Goal: Transaction & Acquisition: Purchase product/service

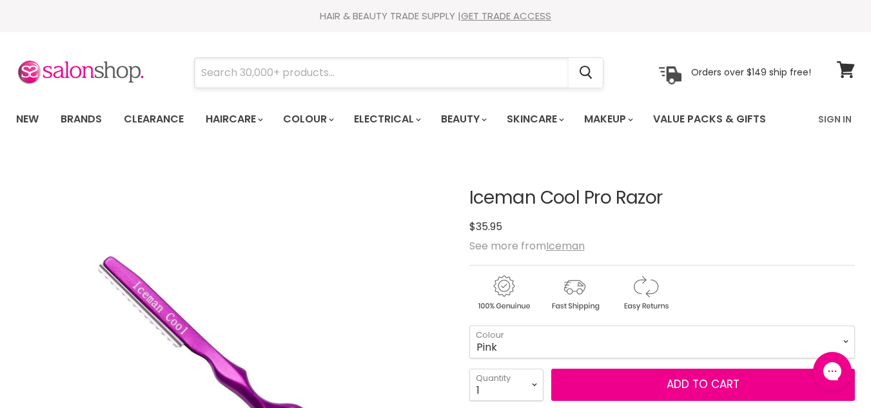
click at [449, 86] on input "Search" at bounding box center [382, 73] width 374 height 30
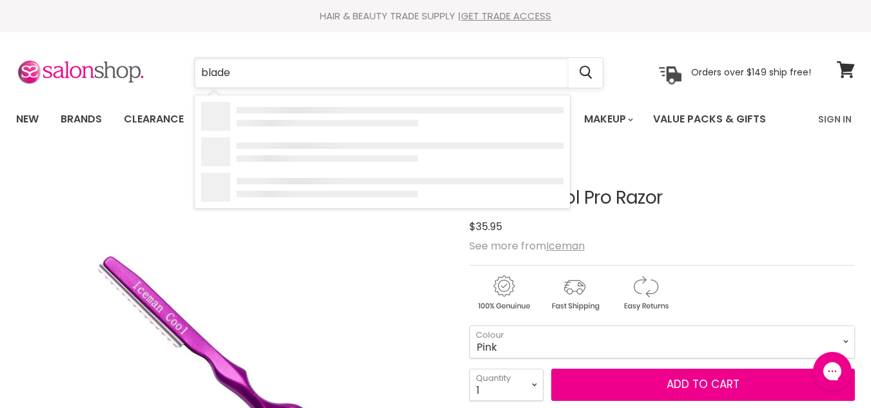
type input "blades"
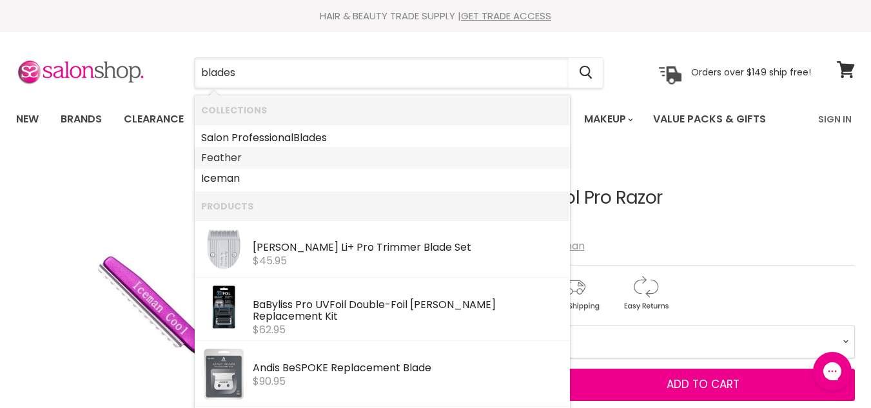
click at [313, 157] on link "Feather" at bounding box center [382, 158] width 362 height 21
